Goal: Find specific page/section: Find specific page/section

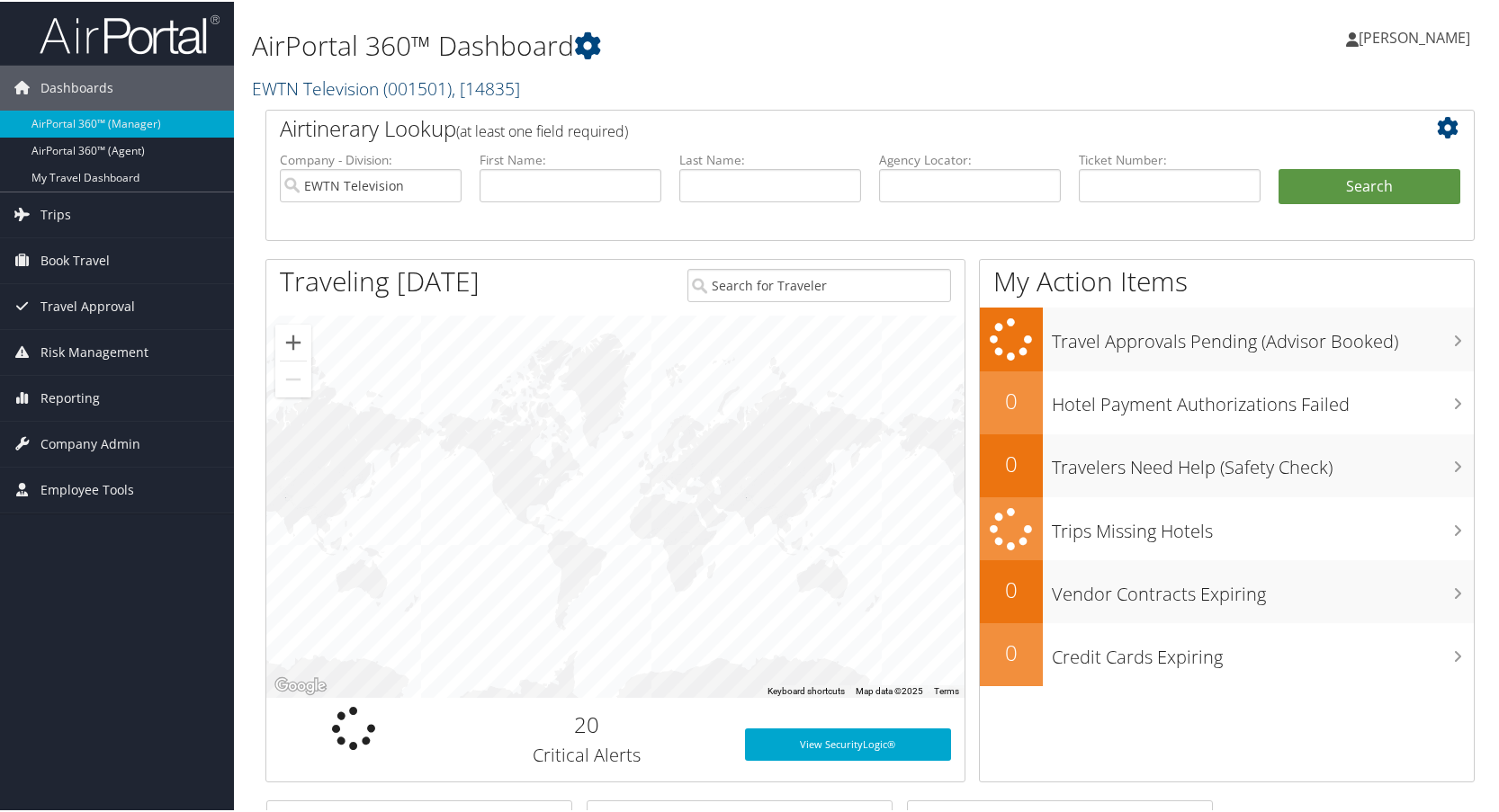
click at [331, 90] on link "EWTN Television ( 001501 ) , [ 14835 ]" at bounding box center [386, 86] width 268 height 25
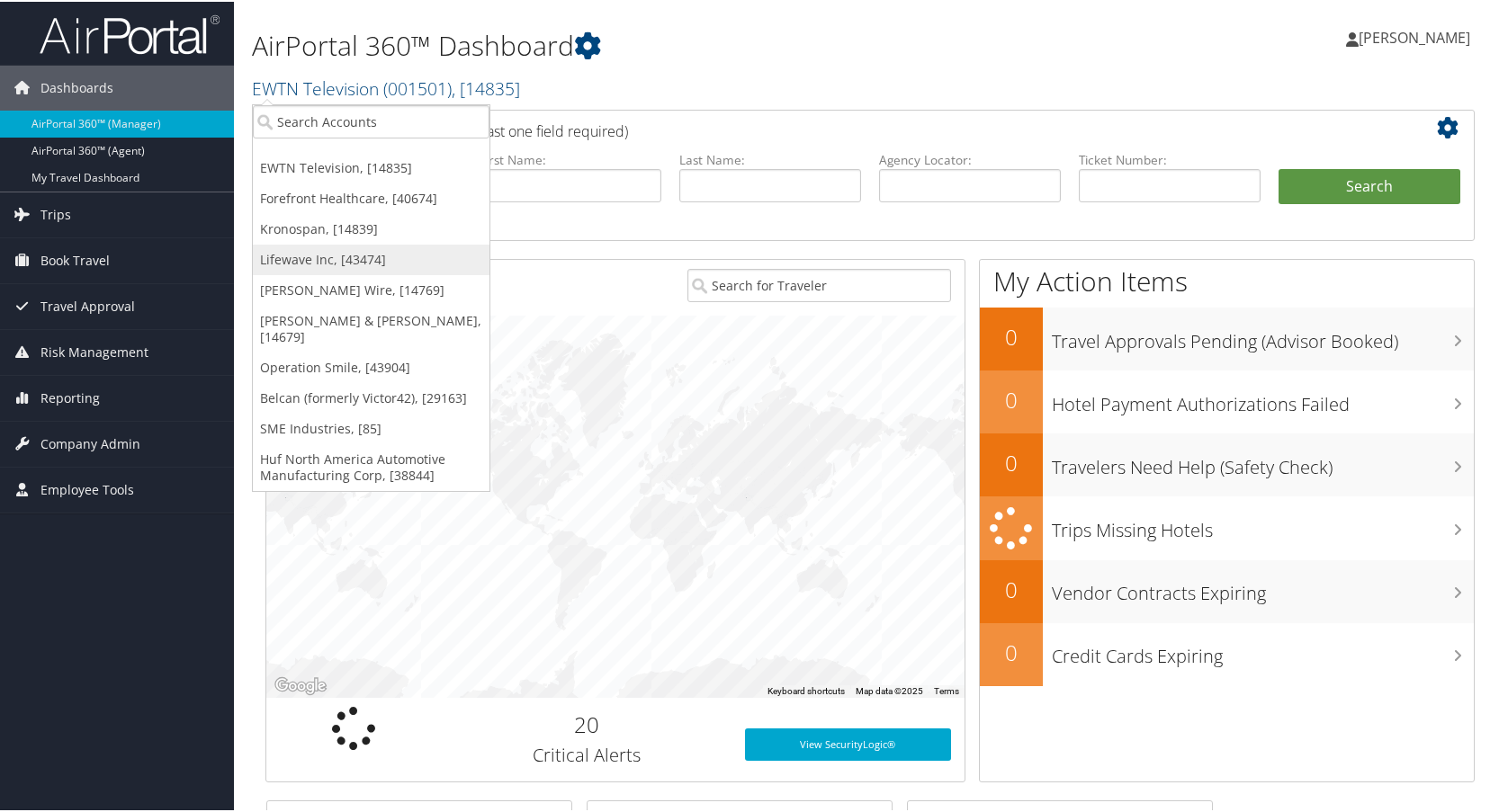
click at [291, 256] on link "Lifewave Inc, [43474]" at bounding box center [372, 259] width 237 height 31
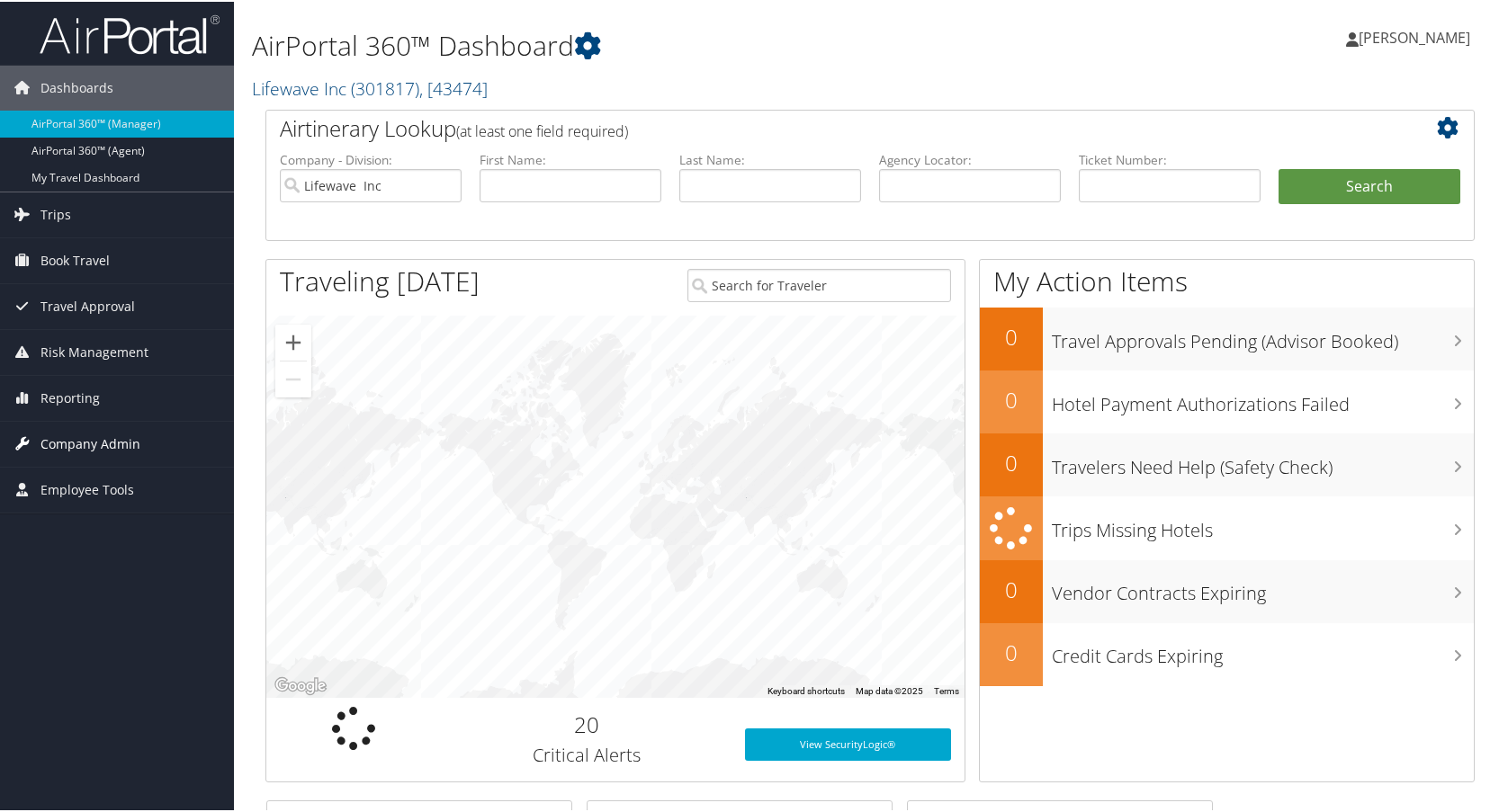
click at [73, 444] on span "Company Admin" at bounding box center [90, 442] width 100 height 45
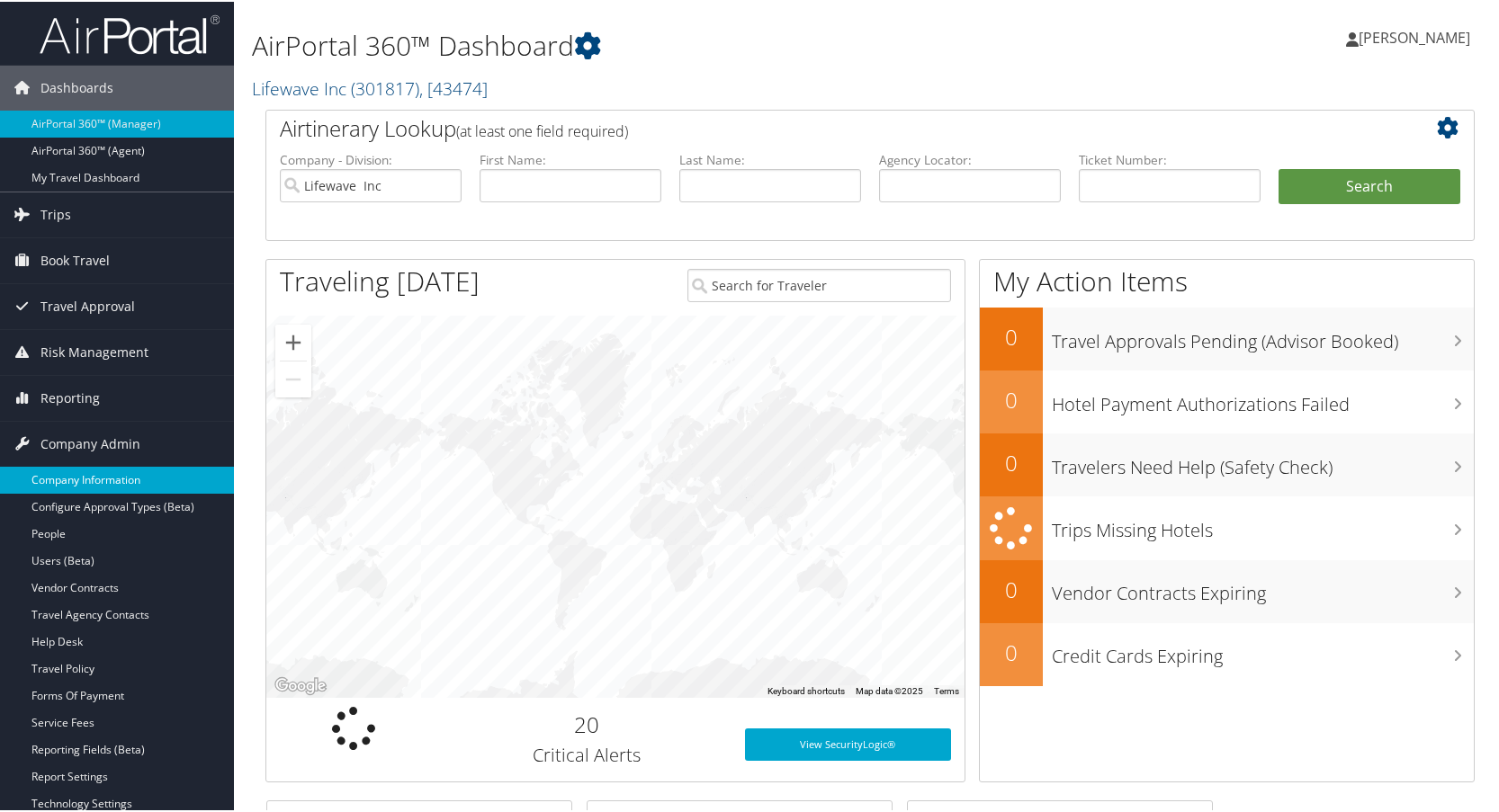
click at [77, 478] on link "Company Information" at bounding box center [117, 479] width 234 height 27
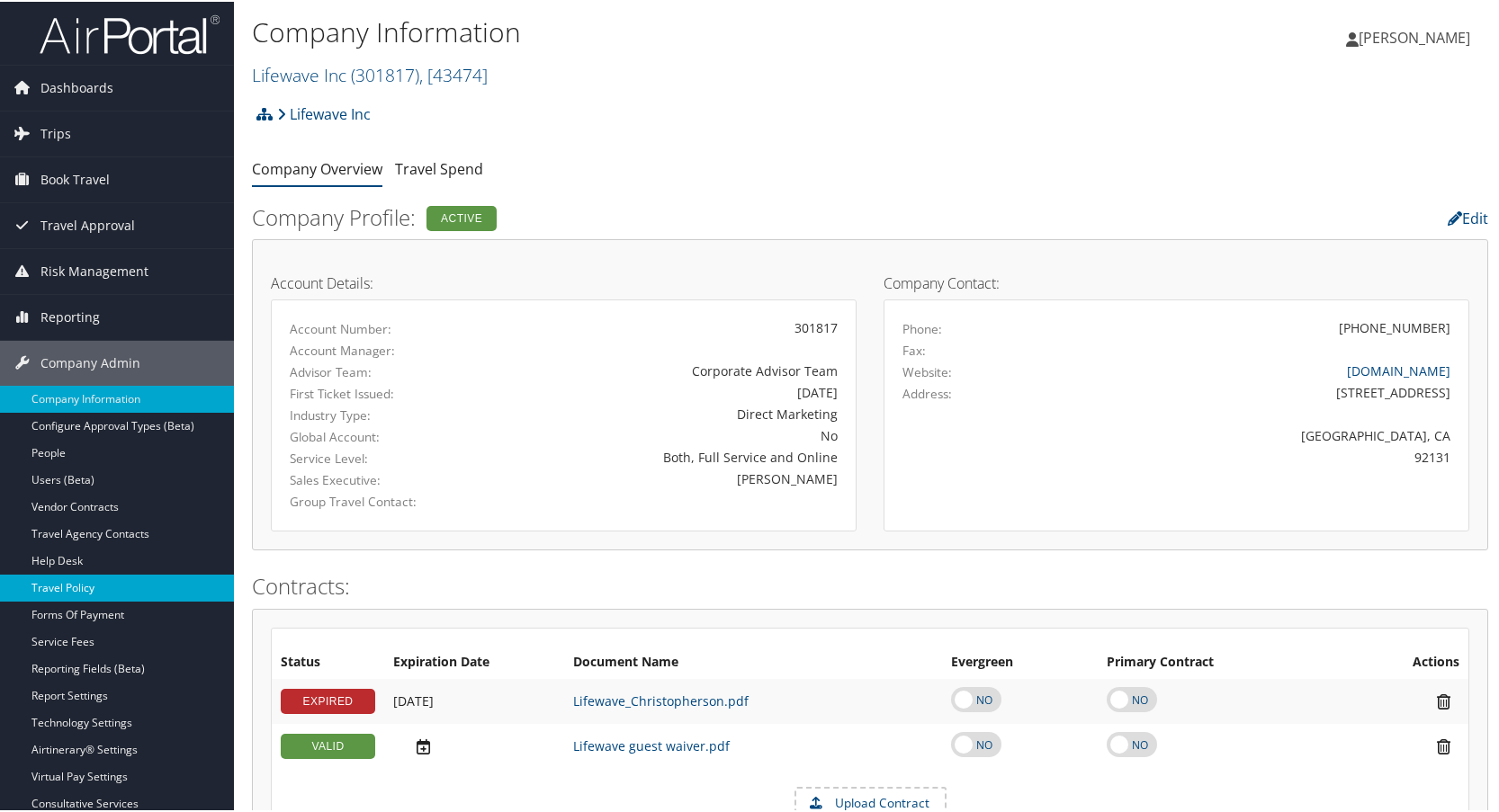
click at [62, 579] on link "Travel Policy" at bounding box center [117, 586] width 234 height 27
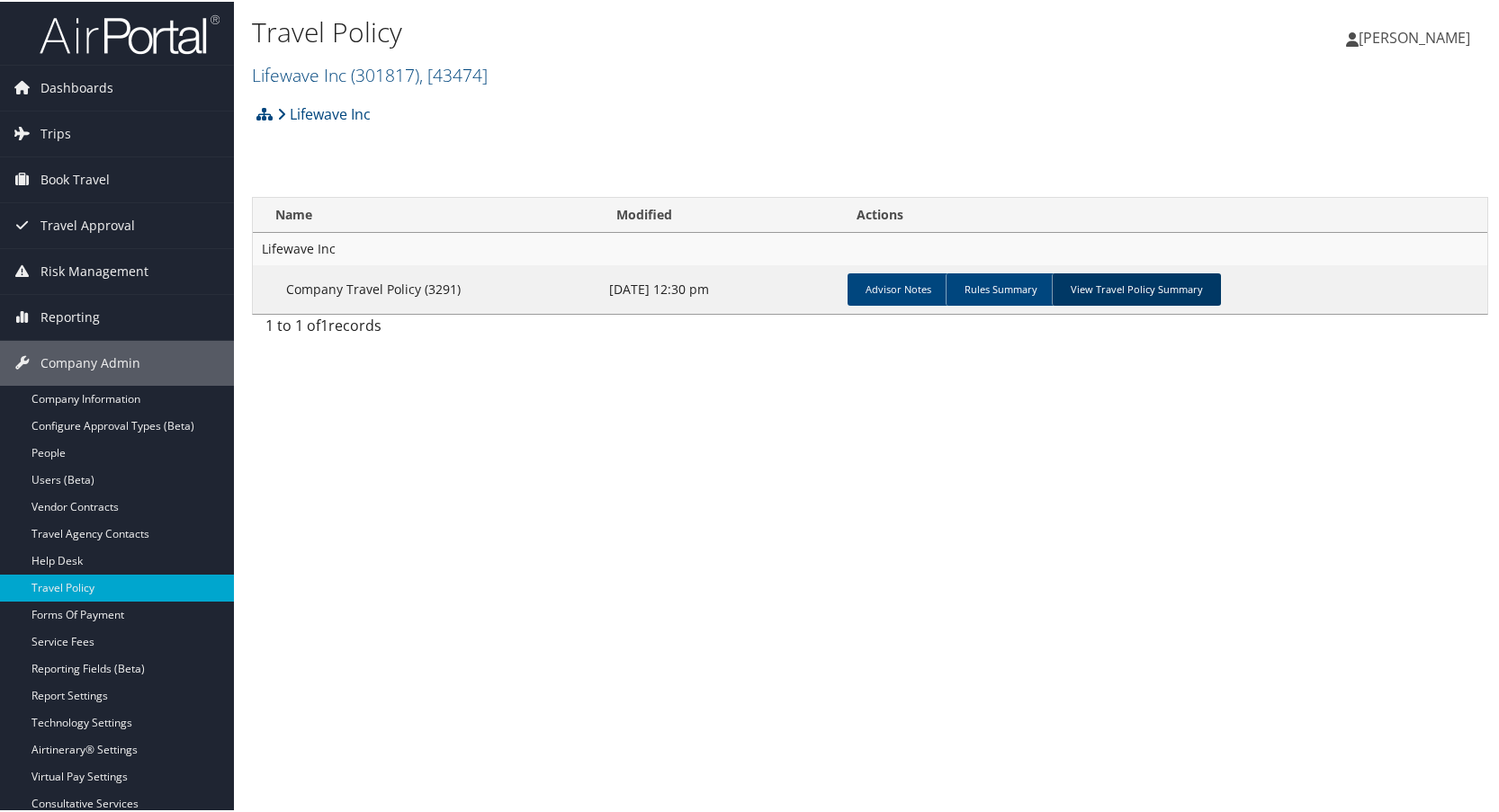
click at [1125, 281] on link "View Travel Policy Summary" at bounding box center [1137, 288] width 169 height 33
